Goal: Entertainment & Leisure: Consume media (video, audio)

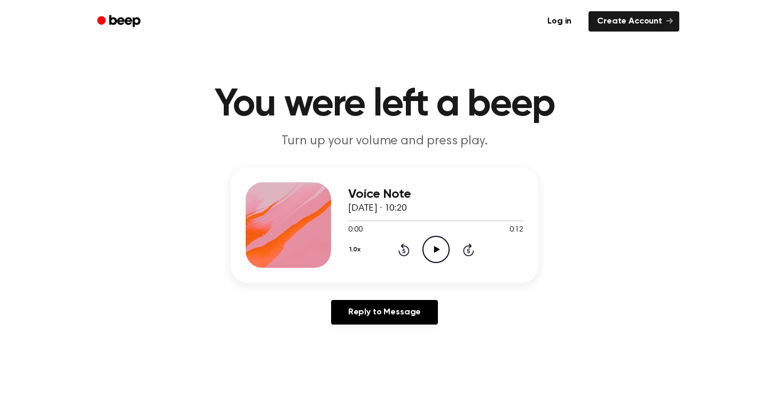
click at [450, 263] on icon "Play Audio" at bounding box center [435, 249] width 27 height 27
click at [449, 263] on icon "Pause Audio" at bounding box center [435, 249] width 27 height 27
click at [450, 263] on icon "Play Audio" at bounding box center [435, 249] width 27 height 27
